Goal: Navigation & Orientation: Find specific page/section

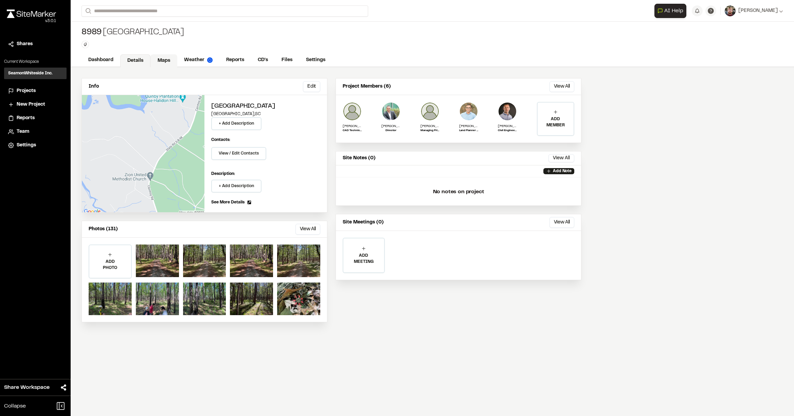
click at [163, 60] on link "Maps" at bounding box center [163, 60] width 27 height 13
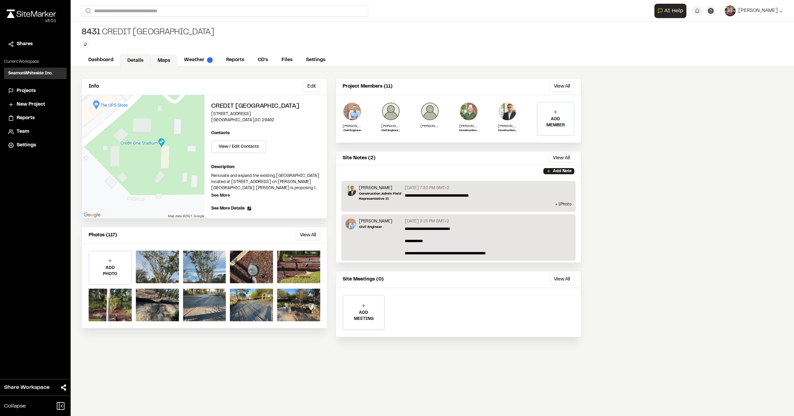
click at [166, 60] on link "Maps" at bounding box center [163, 60] width 27 height 13
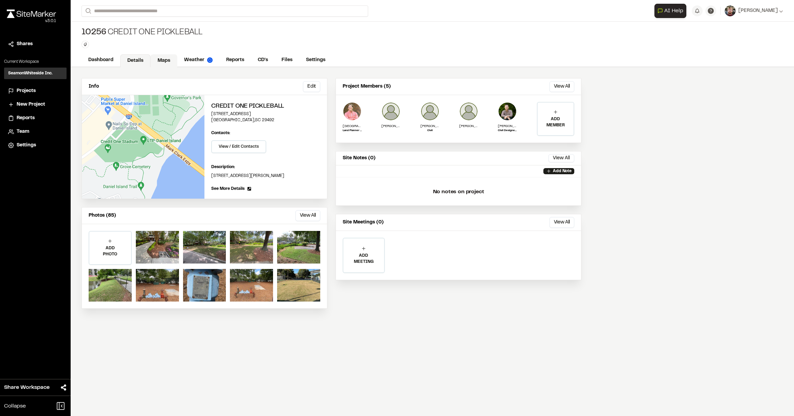
click at [164, 60] on link "Maps" at bounding box center [163, 60] width 27 height 13
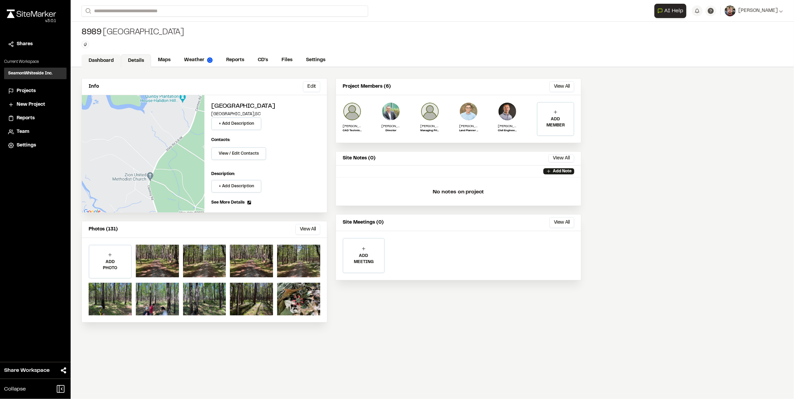
click at [99, 57] on link "Dashboard" at bounding box center [100, 60] width 39 height 13
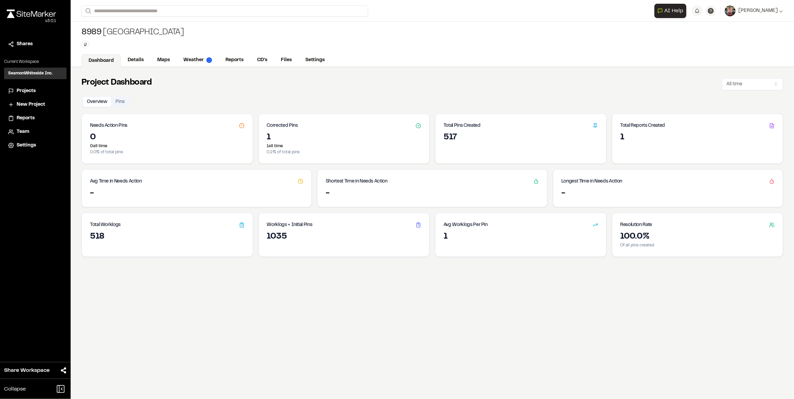
click at [664, 139] on div "1" at bounding box center [697, 137] width 154 height 11
click at [769, 125] on icon at bounding box center [771, 125] width 5 height 5
click at [689, 132] on div "1" at bounding box center [697, 137] width 154 height 11
click at [242, 59] on link "Reports" at bounding box center [235, 60] width 32 height 13
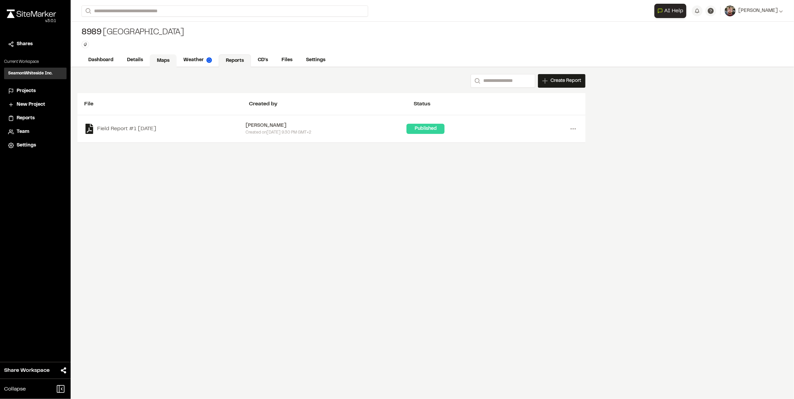
click at [170, 61] on link "Maps" at bounding box center [163, 60] width 27 height 13
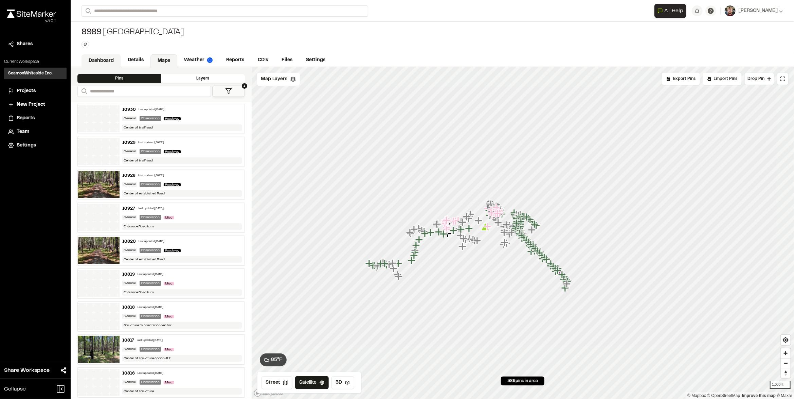
click at [108, 60] on link "Dashboard" at bounding box center [100, 60] width 39 height 13
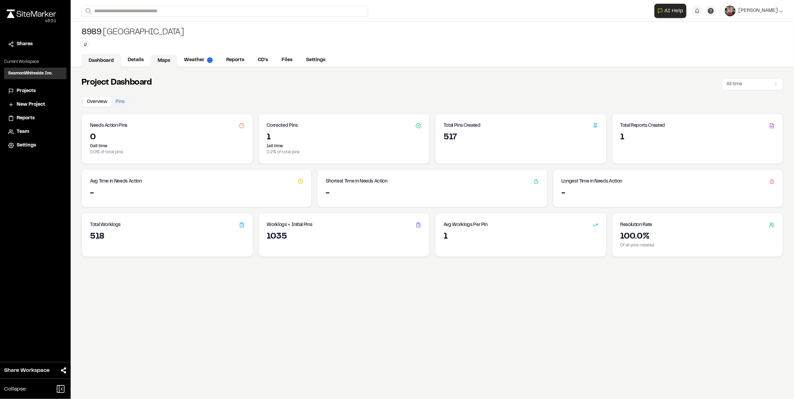
click at [161, 61] on link "Maps" at bounding box center [163, 60] width 27 height 13
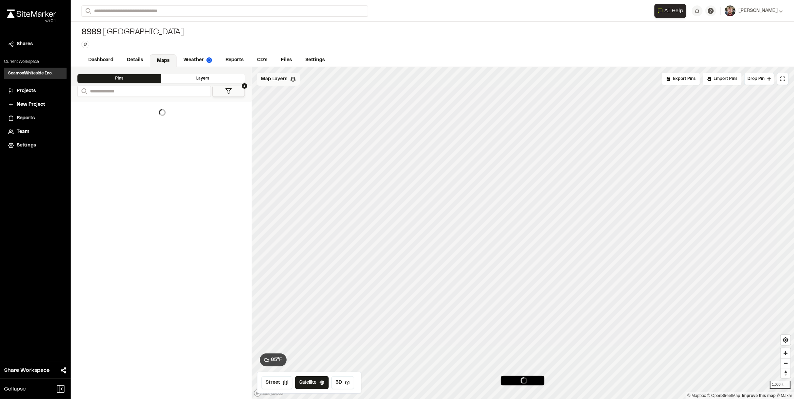
click at [293, 83] on div "Map Layers" at bounding box center [278, 79] width 43 height 13
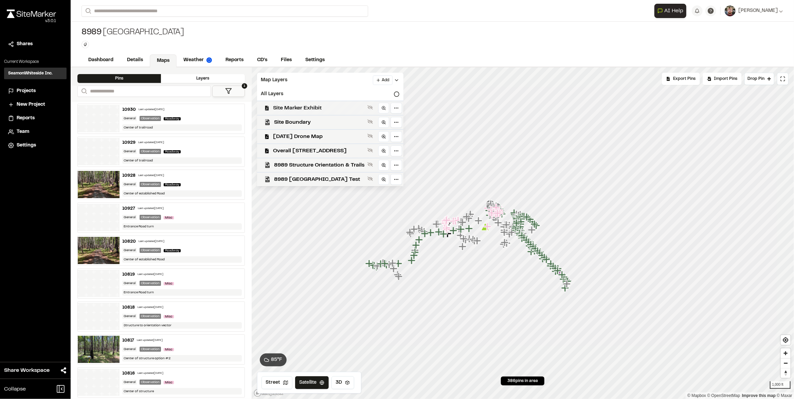
click at [305, 107] on span "Site Marker Exhibit" at bounding box center [318, 108] width 91 height 8
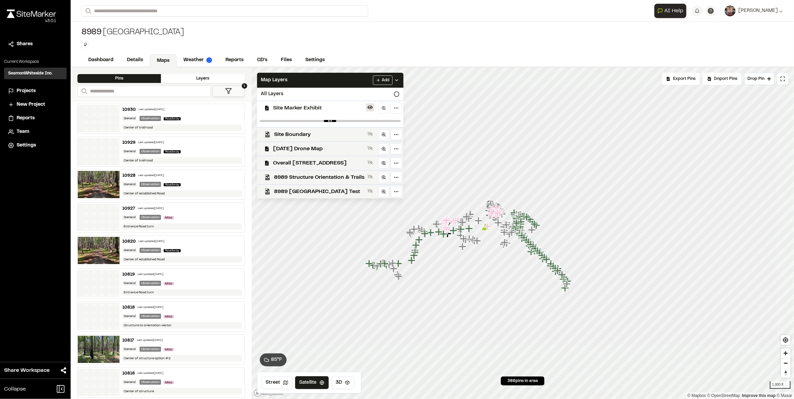
click at [371, 106] on icon at bounding box center [369, 108] width 5 height 4
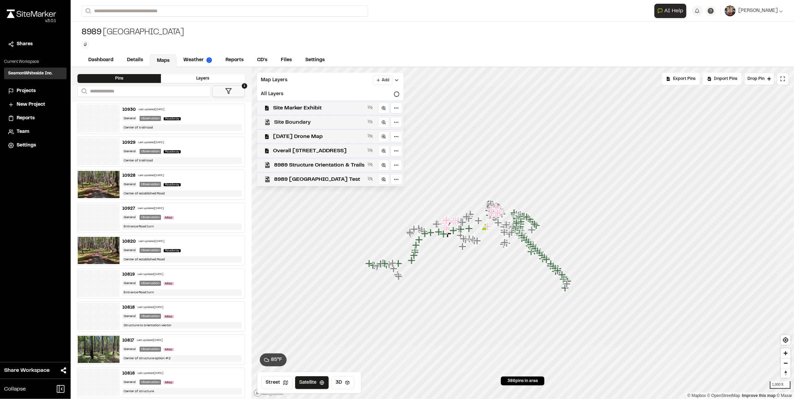
click at [331, 126] on div "Site Boundary" at bounding box center [328, 122] width 152 height 14
click at [369, 121] on icon at bounding box center [369, 121] width 5 height 5
click at [318, 152] on span "Overall 8989 Cedar Hill Rev02" at bounding box center [318, 151] width 91 height 8
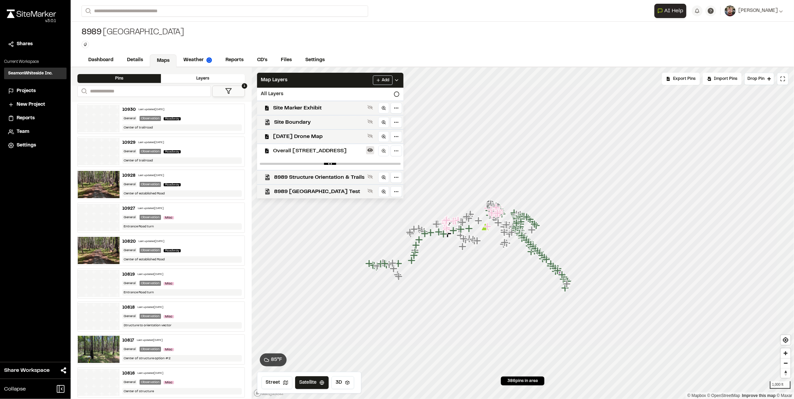
click at [371, 148] on icon at bounding box center [369, 150] width 5 height 4
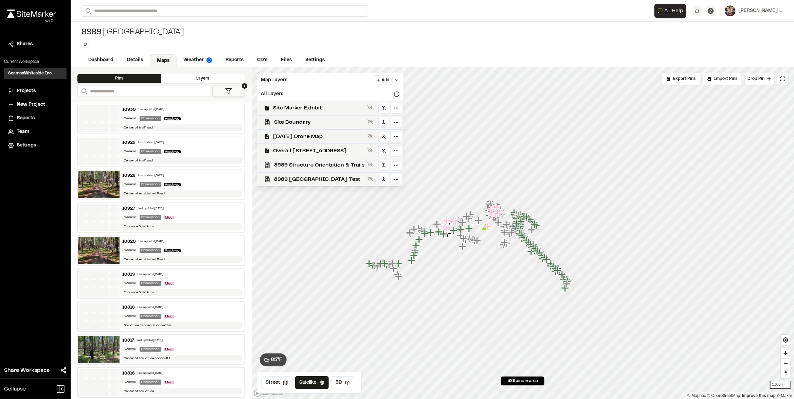
click at [334, 166] on span "8989 Structure Orientation & Trails" at bounding box center [319, 165] width 90 height 8
click at [373, 160] on button at bounding box center [370, 164] width 8 height 8
click at [319, 177] on span "8989 Cedar Hill Test" at bounding box center [319, 179] width 90 height 8
click at [320, 179] on span "8989 Cedar Hill Test" at bounding box center [319, 179] width 90 height 8
click at [311, 102] on div "Site Marker Exhibit" at bounding box center [328, 108] width 152 height 14
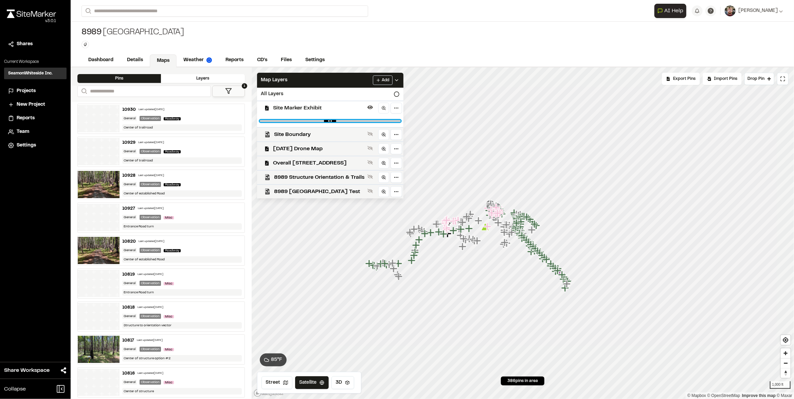
drag, startPoint x: 394, startPoint y: 120, endPoint x: 332, endPoint y: 124, distance: 61.9
type input "****"
click at [332, 122] on input "range" at bounding box center [330, 121] width 141 height 2
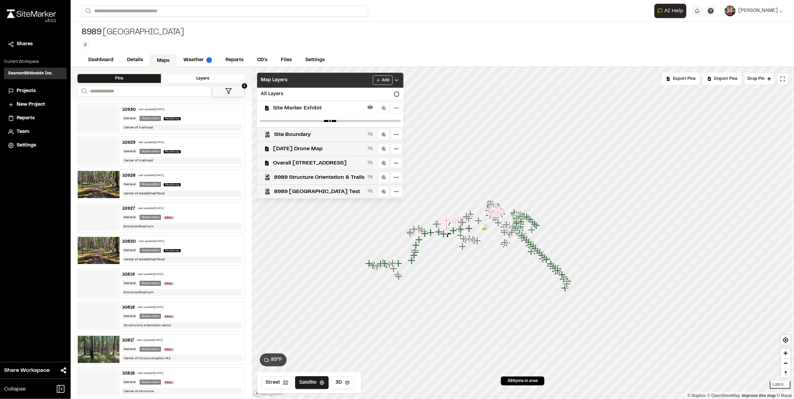
click at [398, 80] on icon at bounding box center [396, 79] width 5 height 5
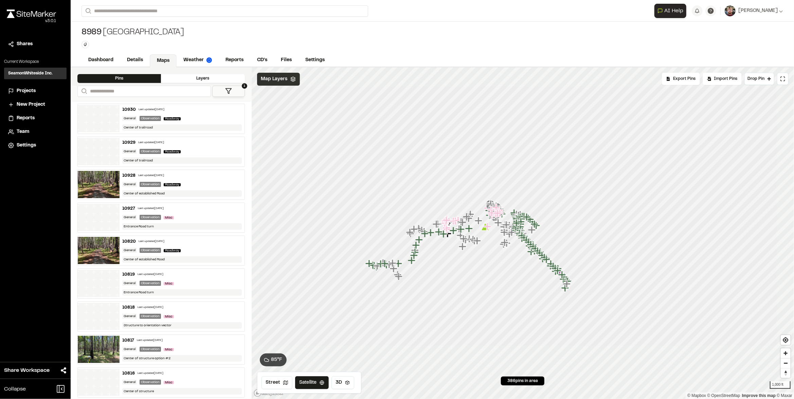
click at [295, 81] on div "Map Layers" at bounding box center [278, 79] width 43 height 13
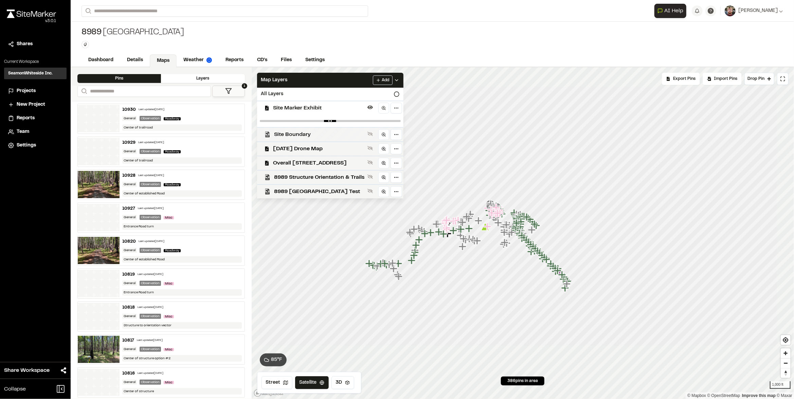
click at [312, 138] on div "Site Boundary" at bounding box center [328, 134] width 152 height 14
click at [397, 80] on polyline at bounding box center [396, 79] width 3 height 1
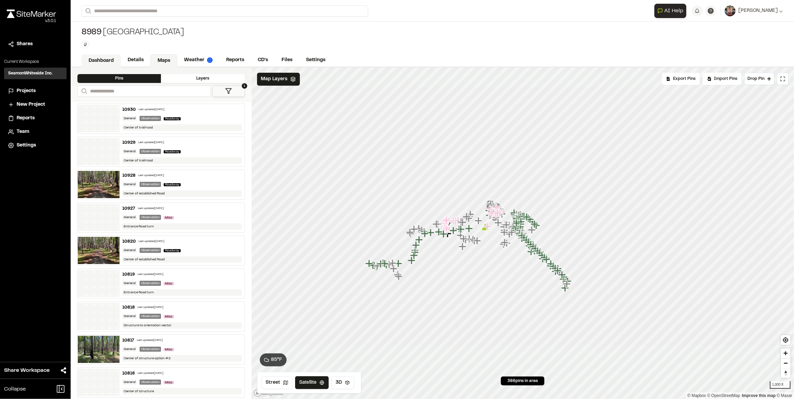
click at [103, 57] on link "Dashboard" at bounding box center [100, 60] width 39 height 13
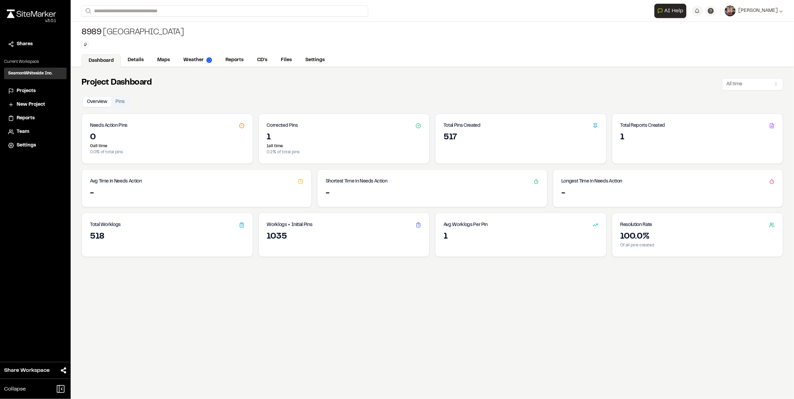
click at [451, 135] on div "517" at bounding box center [520, 137] width 154 height 11
click at [273, 230] on div "Worklogs + Initial Pins" at bounding box center [344, 222] width 171 height 18
click at [273, 234] on div "1035" at bounding box center [344, 236] width 154 height 11
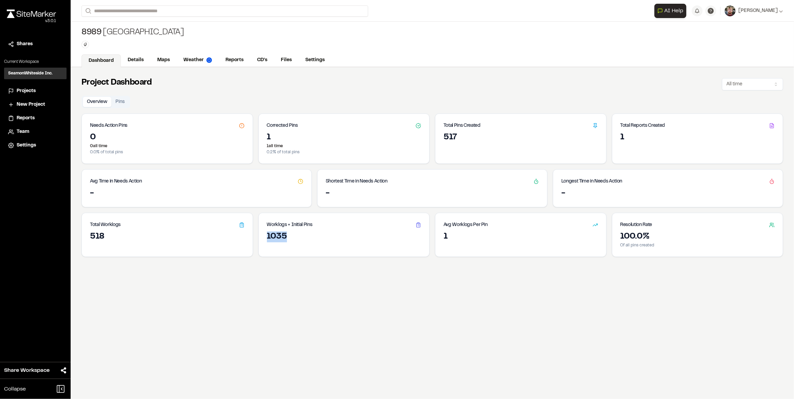
click at [273, 234] on div "1035" at bounding box center [344, 236] width 154 height 11
drag, startPoint x: 658, startPoint y: 236, endPoint x: 599, endPoint y: 236, distance: 58.7
click at [600, 236] on div "Total Worklogs 518 Worklogs + Initial Pins 1035 Avg Worklogs Per Pin 1 Resoluti…" at bounding box center [431, 235] width 701 height 44
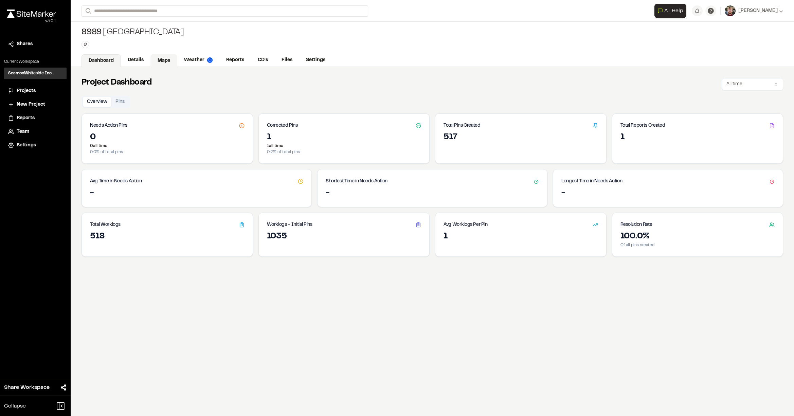
click at [169, 61] on link "Maps" at bounding box center [163, 60] width 27 height 13
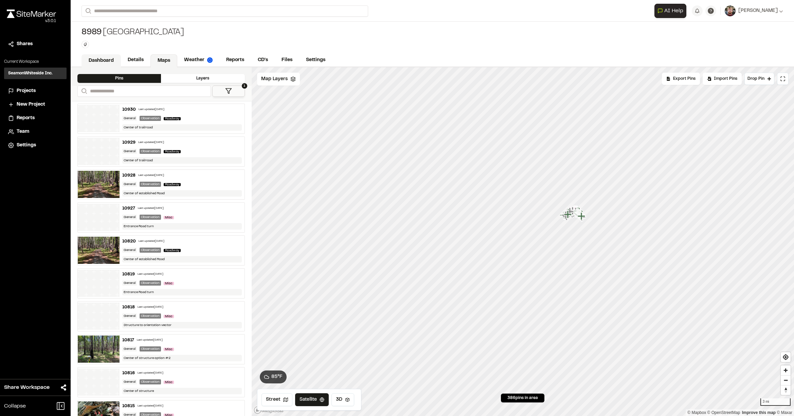
click at [94, 58] on link "Dashboard" at bounding box center [100, 60] width 39 height 13
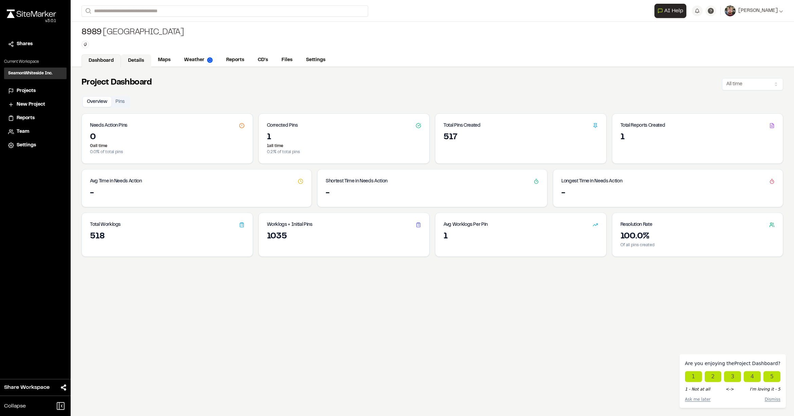
click at [132, 64] on link "Details" at bounding box center [136, 60] width 30 height 13
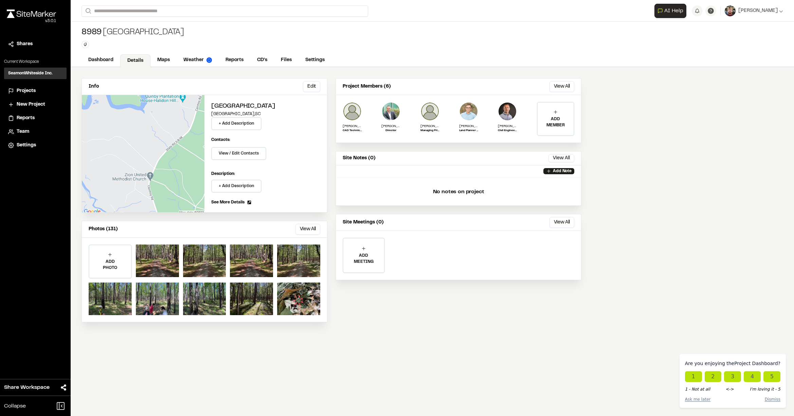
click at [629, 74] on div "Info Edit Edit Cedar Hill Goose Creek , SC + Add Description Contacts: View / E…" at bounding box center [432, 241] width 723 height 349
click at [101, 61] on link "Dashboard" at bounding box center [100, 60] width 39 height 13
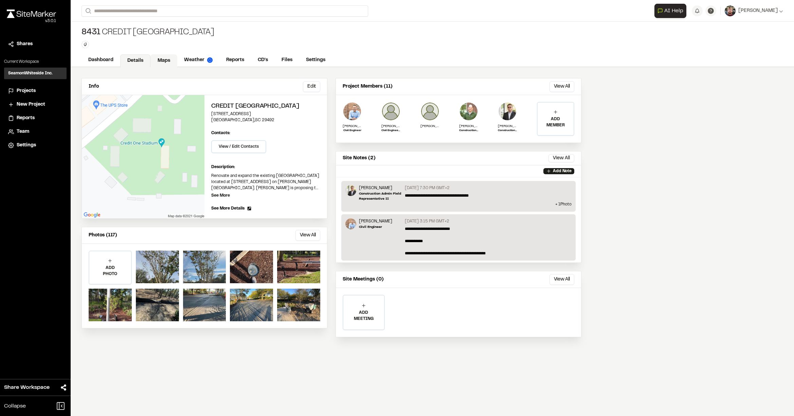
click at [160, 60] on link "Maps" at bounding box center [163, 60] width 27 height 13
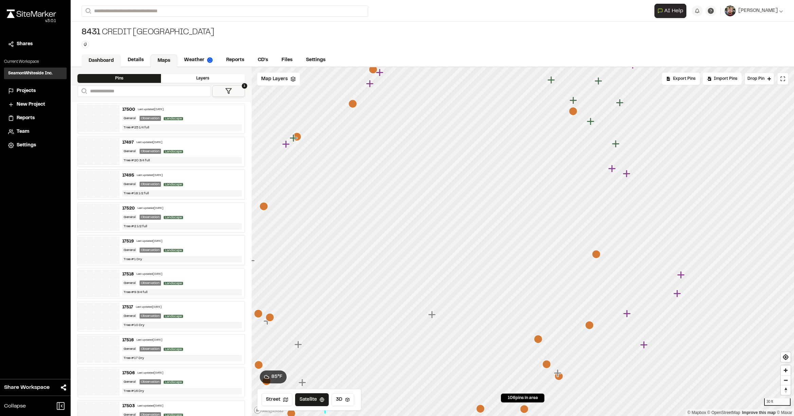
click at [103, 60] on link "Dashboard" at bounding box center [100, 60] width 39 height 13
